Goal: Check status: Check status

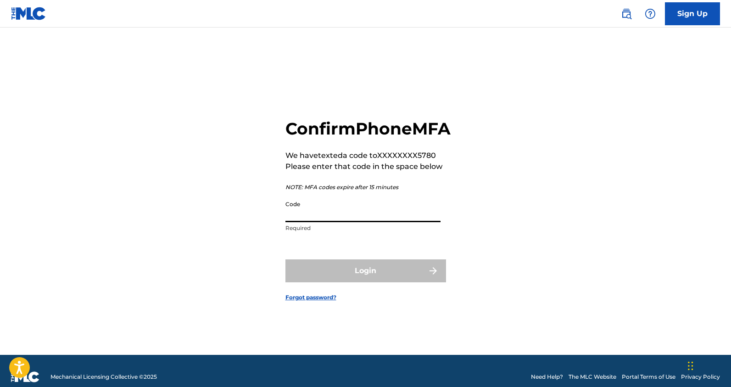
click at [315, 222] on input "Code" at bounding box center [363, 209] width 155 height 26
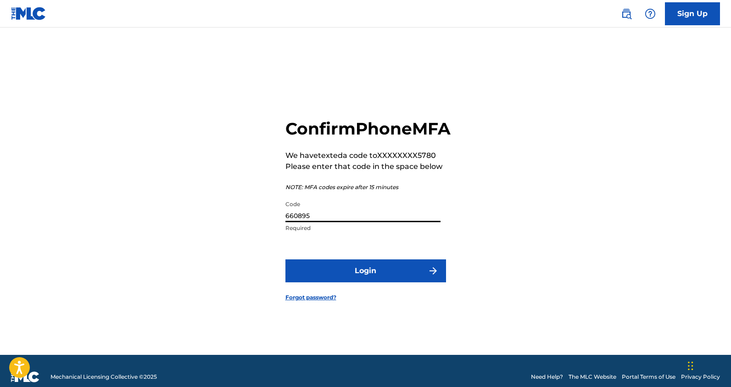
type input "660895"
click at [286, 259] on button "Login" at bounding box center [366, 270] width 161 height 23
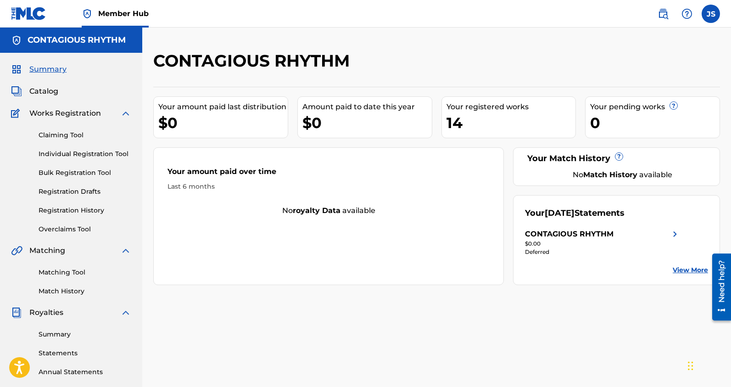
click at [576, 233] on div "CONTAGIOUS RHYTHM" at bounding box center [569, 234] width 89 height 11
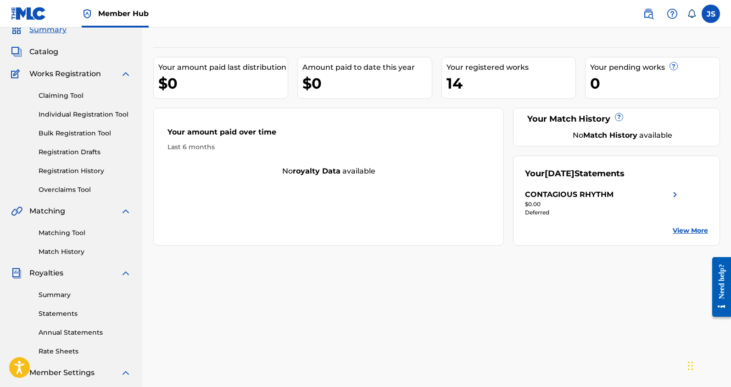
scroll to position [43, 0]
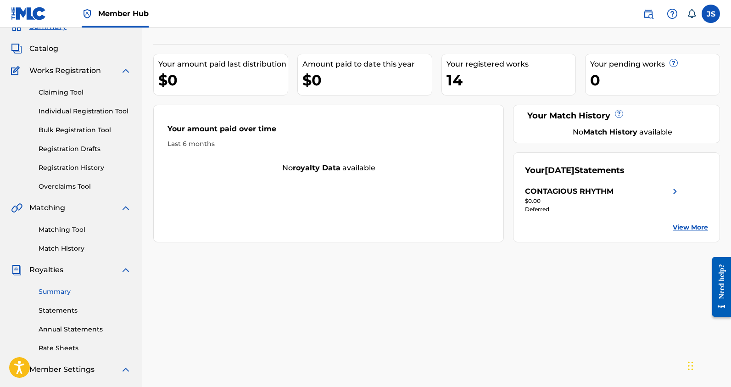
click at [59, 292] on link "Summary" at bounding box center [85, 292] width 93 height 10
